Goal: Task Accomplishment & Management: Manage account settings

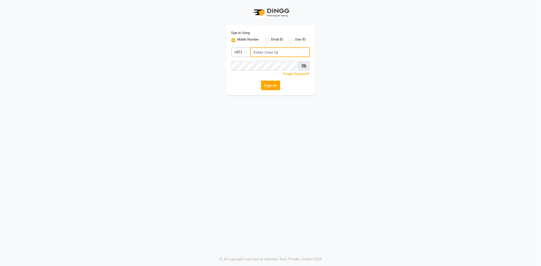
click at [270, 53] on input "Username" at bounding box center [280, 52] width 60 height 10
type input "556473214"
click at [301, 65] on icon at bounding box center [303, 66] width 5 height 4
click at [269, 87] on button "Sign In" at bounding box center [270, 86] width 19 height 10
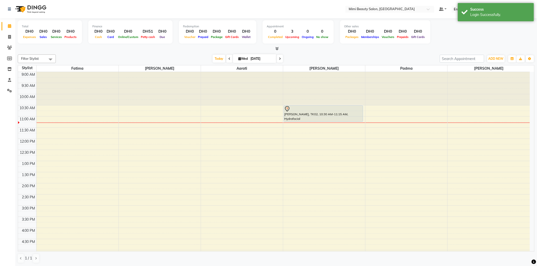
click at [77, 123] on div "9:00 AM 9:30 AM 10:00 AM 10:30 AM 11:00 AM 11:30 AM 12:00 PM 12:30 PM 1:00 PM 1…" at bounding box center [273, 239] width 511 height 334
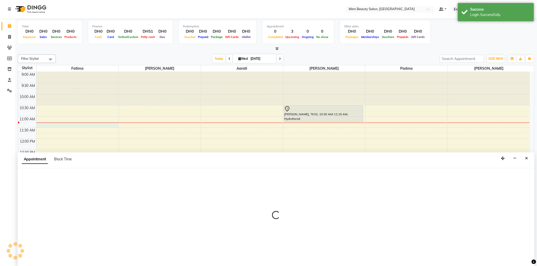
scroll to position [0, 0]
select select "52699"
select select "675"
select select "tentative"
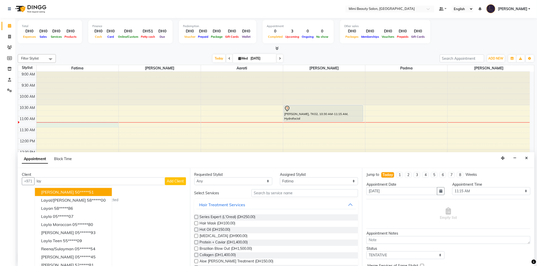
click at [49, 190] on span "[PERSON_NAME]" at bounding box center [57, 192] width 33 height 5
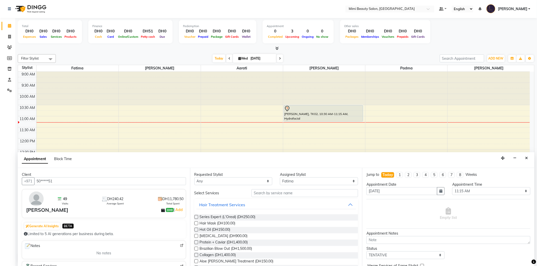
type input "50*****51"
click at [208, 183] on select "Any [PERSON_NAME] [PERSON_NAME] [PERSON_NAME] Padma" at bounding box center [233, 181] width 78 height 8
select select "52699"
click at [194, 177] on select "Any [PERSON_NAME] [PERSON_NAME] [PERSON_NAME] Padma" at bounding box center [233, 181] width 78 height 8
click at [260, 194] on input "text" at bounding box center [304, 193] width 106 height 8
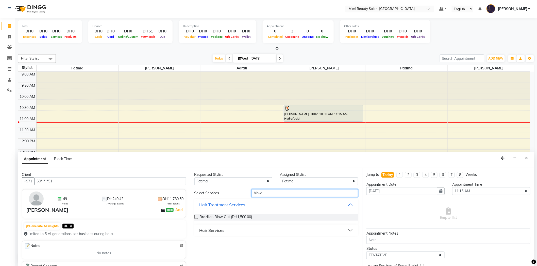
type input "blow"
click at [248, 230] on button "Hair Services" at bounding box center [276, 230] width 160 height 9
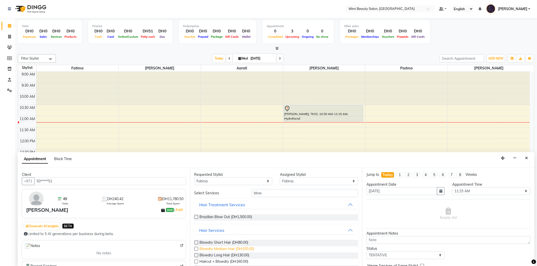
click at [241, 250] on span "Blowdry Medium Hair (DH100.00)" at bounding box center [227, 249] width 55 height 6
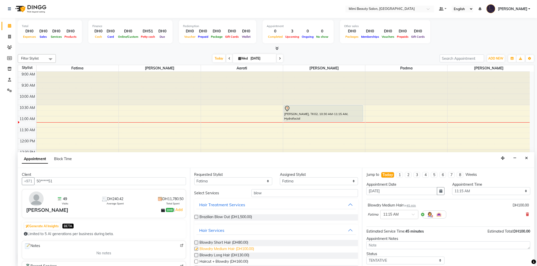
checkbox input "false"
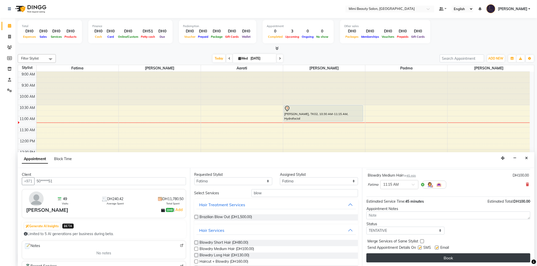
click at [445, 255] on button "Book" at bounding box center [448, 258] width 164 height 9
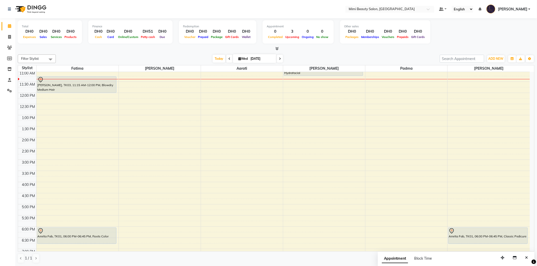
scroll to position [0, 0]
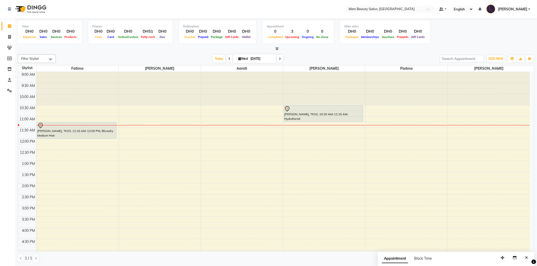
click at [52, 135] on div "[PERSON_NAME], TK03, 11:15 AM-12:00 PM, Blowdry Medium Hair" at bounding box center [76, 130] width 79 height 16
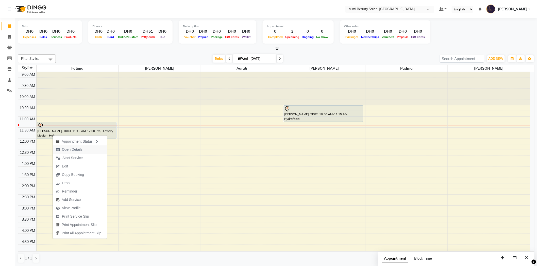
click at [81, 149] on span "Open Details" at bounding box center [72, 149] width 21 height 5
select select "7"
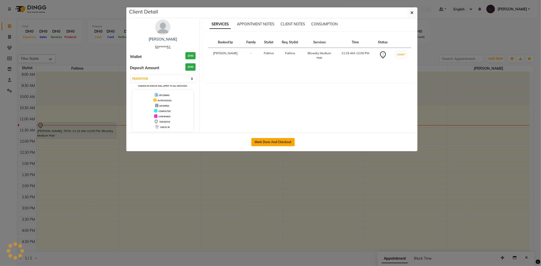
click at [273, 144] on button "Mark Done And Checkout" at bounding box center [272, 142] width 43 height 8
select select "service"
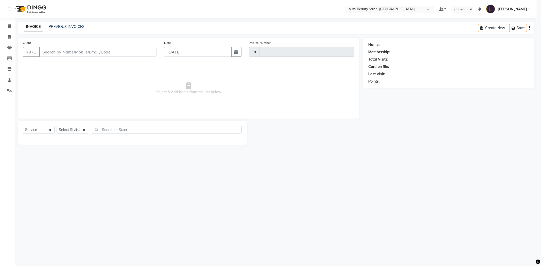
type input "1478"
select select "6756"
type input "50*****51"
select select "52699"
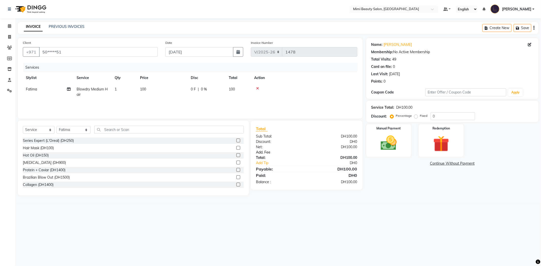
click at [261, 154] on link "Add. Fee" at bounding box center [306, 152] width 109 height 5
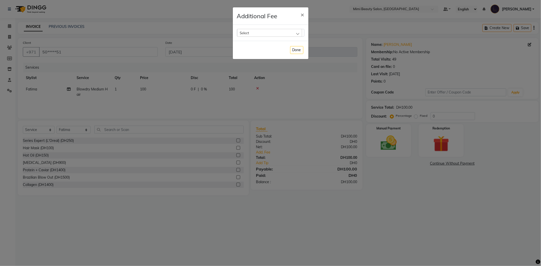
click at [251, 33] on div "Select" at bounding box center [269, 33] width 65 height 8
click at [248, 67] on label "Bank Fee" at bounding box center [249, 65] width 19 height 5
checkbox input "true"
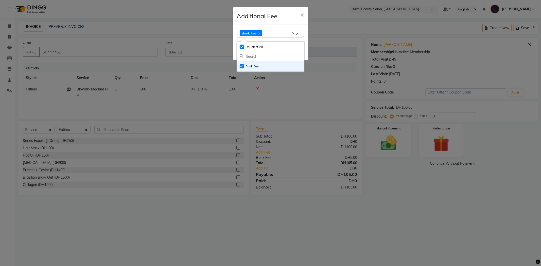
click at [288, 15] on div "Additional Fee ×" at bounding box center [271, 15] width 76 height 17
click at [298, 54] on button "Done" at bounding box center [296, 51] width 13 height 8
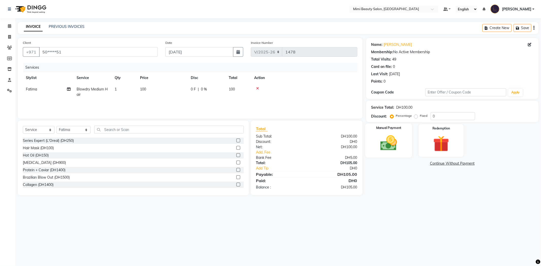
click at [381, 129] on label "Manual Payment" at bounding box center [388, 128] width 25 height 5
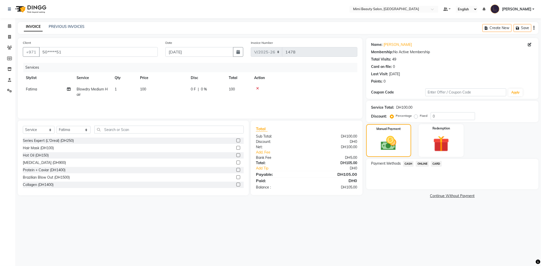
click at [435, 163] on span "CARD" at bounding box center [436, 164] width 11 height 6
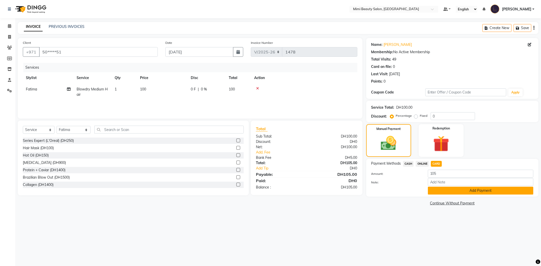
click at [437, 191] on button "Add Payment" at bounding box center [480, 191] width 105 height 8
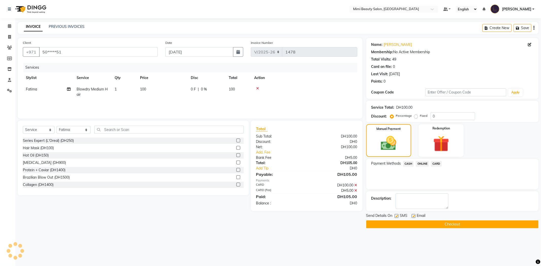
click at [462, 226] on button "Checkout" at bounding box center [452, 225] width 172 height 8
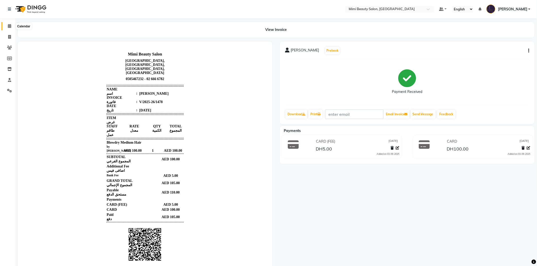
click at [11, 27] on icon at bounding box center [9, 26] width 3 height 4
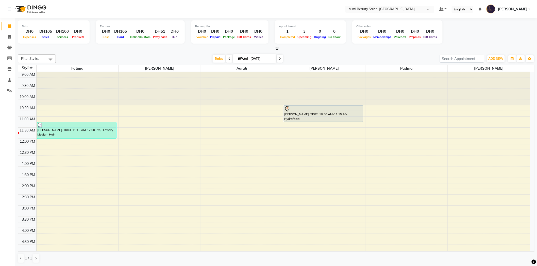
click at [341, 114] on div "[PERSON_NAME], TK02, 10:30 AM-11:15 AM, Hydrafacial" at bounding box center [323, 114] width 79 height 16
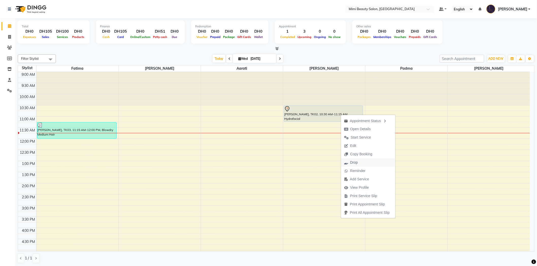
click at [362, 163] on button "Drop" at bounding box center [368, 162] width 54 height 8
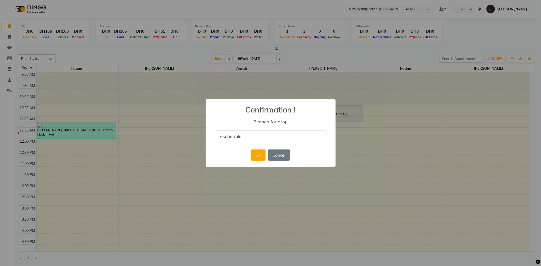
click at [220, 136] on input "reschedule" at bounding box center [271, 137] width 112 height 12
type input "Reschedule"
click at [259, 158] on button "OK" at bounding box center [258, 155] width 14 height 11
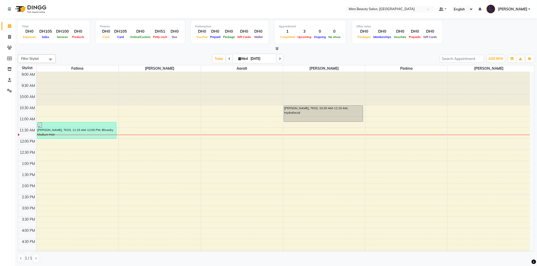
scroll to position [113, 0]
